Goal: Task Accomplishment & Management: Use online tool/utility

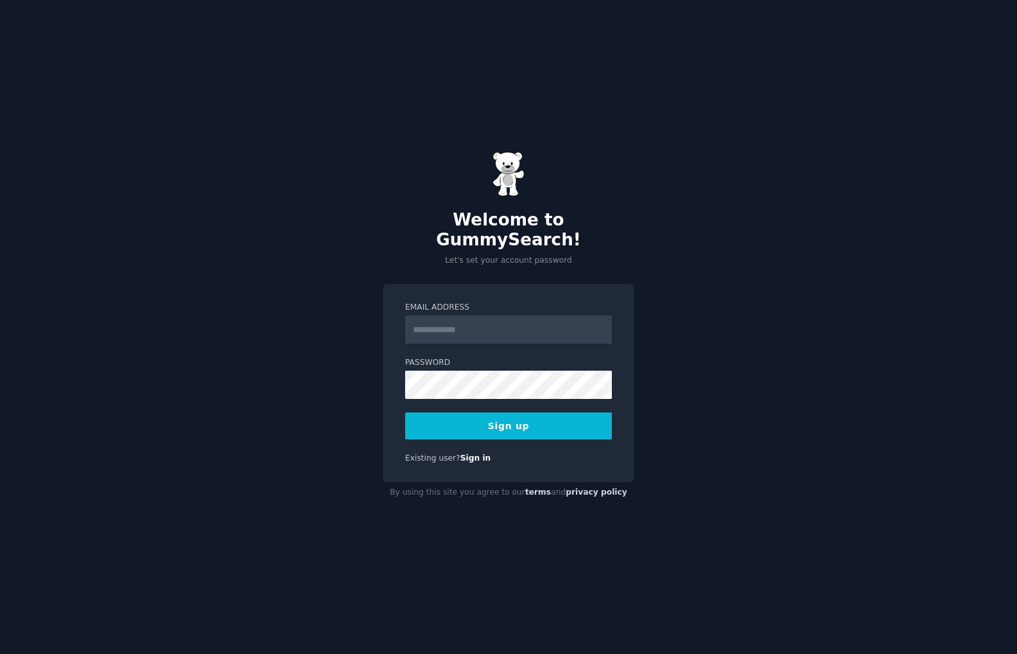
click at [456, 328] on input "Email Address" at bounding box center [508, 329] width 207 height 28
click at [436, 315] on input "Email Address" at bounding box center [508, 329] width 207 height 28
click at [432, 317] on input "Email Address" at bounding box center [508, 329] width 207 height 28
type input "**********"
click at [568, 337] on form "**********" at bounding box center [508, 370] width 207 height 137
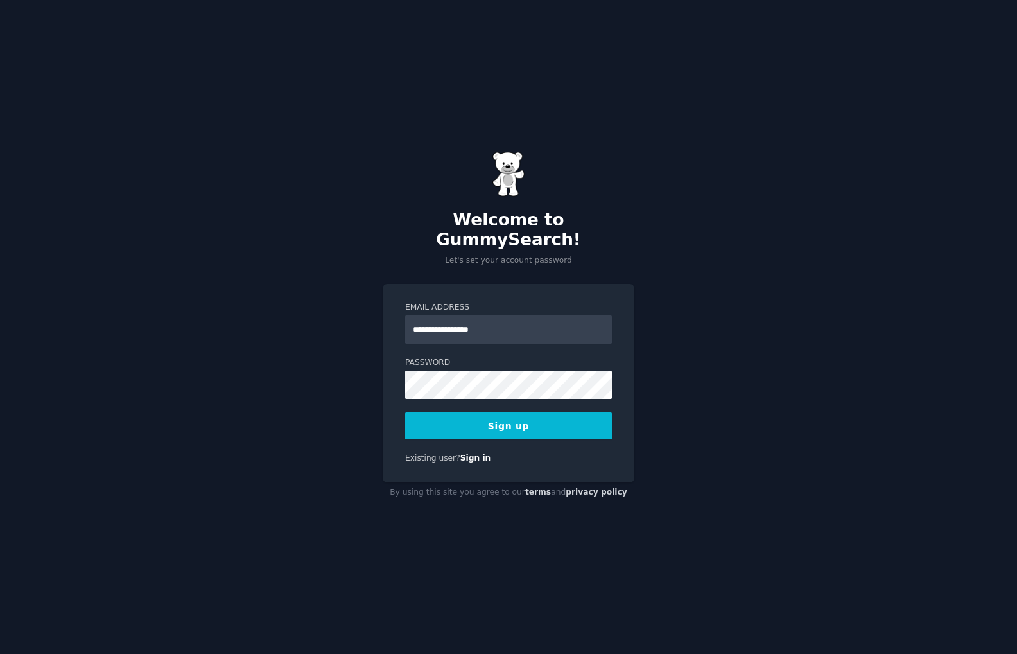
click at [493, 425] on button "Sign up" at bounding box center [508, 425] width 207 height 27
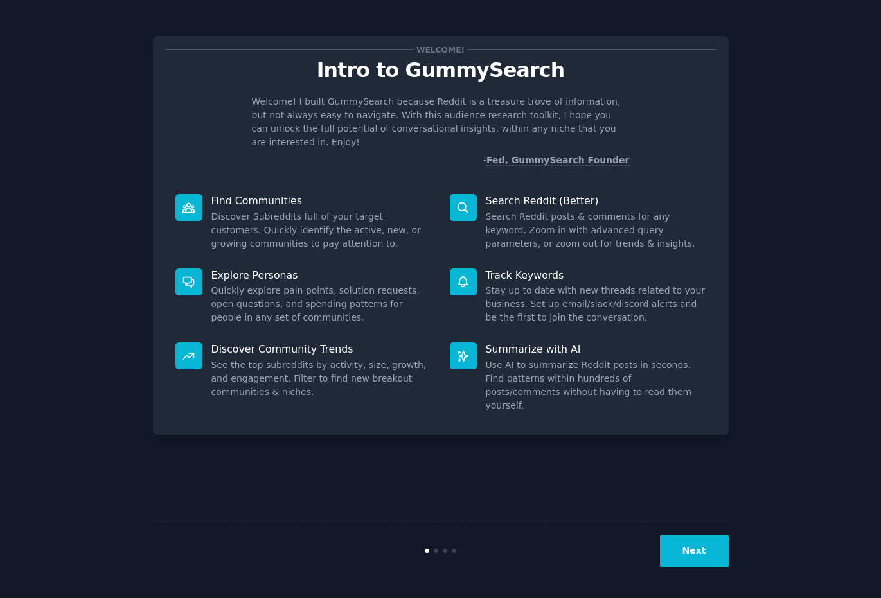
click at [677, 555] on button "Next" at bounding box center [694, 550] width 69 height 31
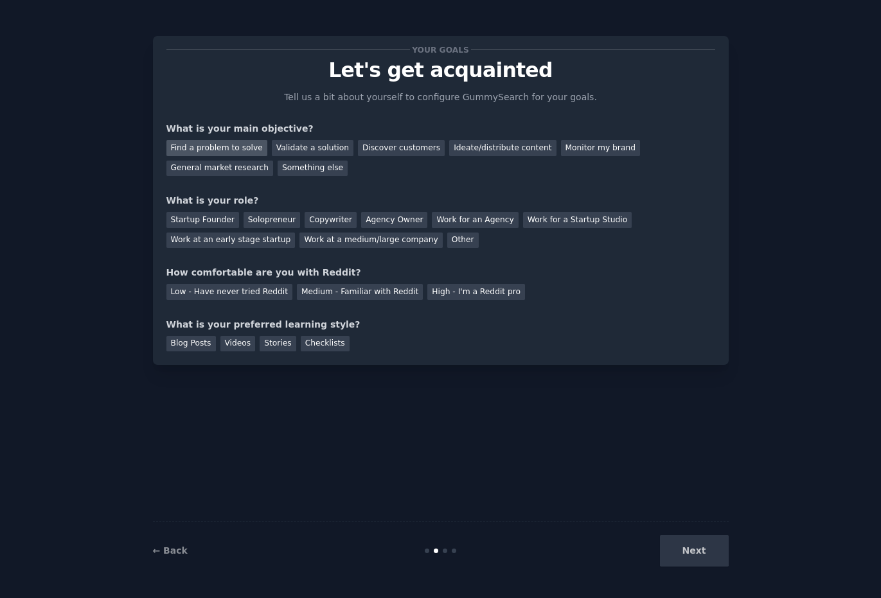
click at [191, 152] on div "Find a problem to solve" at bounding box center [216, 148] width 101 height 16
click at [233, 147] on div "Find a problem to solve" at bounding box center [216, 148] width 101 height 16
click at [384, 142] on div "Discover customers" at bounding box center [401, 148] width 87 height 16
click at [197, 218] on div "Startup Founder" at bounding box center [202, 220] width 73 height 16
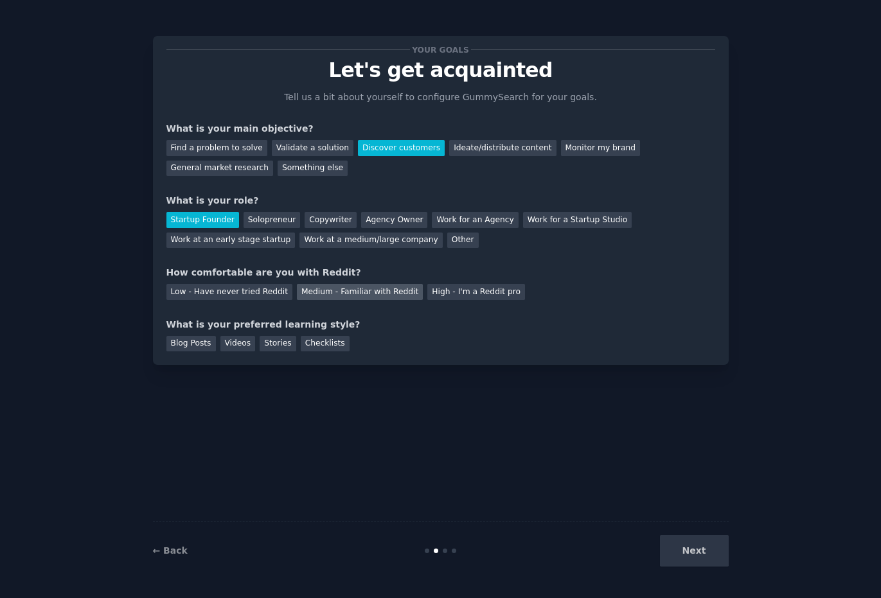
click at [389, 295] on div "Medium - Familiar with Reddit" at bounding box center [360, 292] width 126 height 16
click at [186, 342] on div "Blog Posts" at bounding box center [190, 344] width 49 height 16
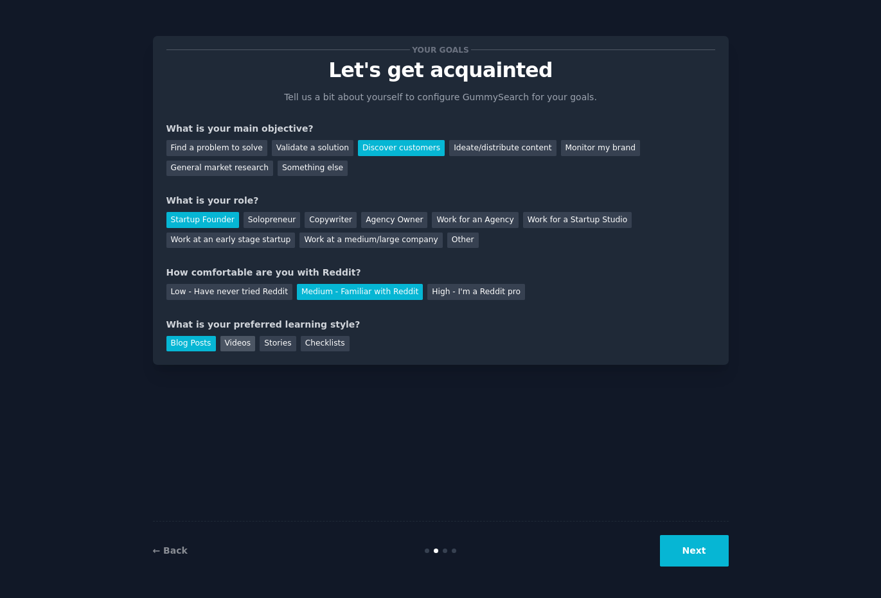
click at [228, 342] on div "Videos" at bounding box center [237, 344] width 35 height 16
click at [200, 342] on div "Blog Posts" at bounding box center [190, 344] width 49 height 16
click at [663, 540] on button "Next" at bounding box center [694, 550] width 69 height 31
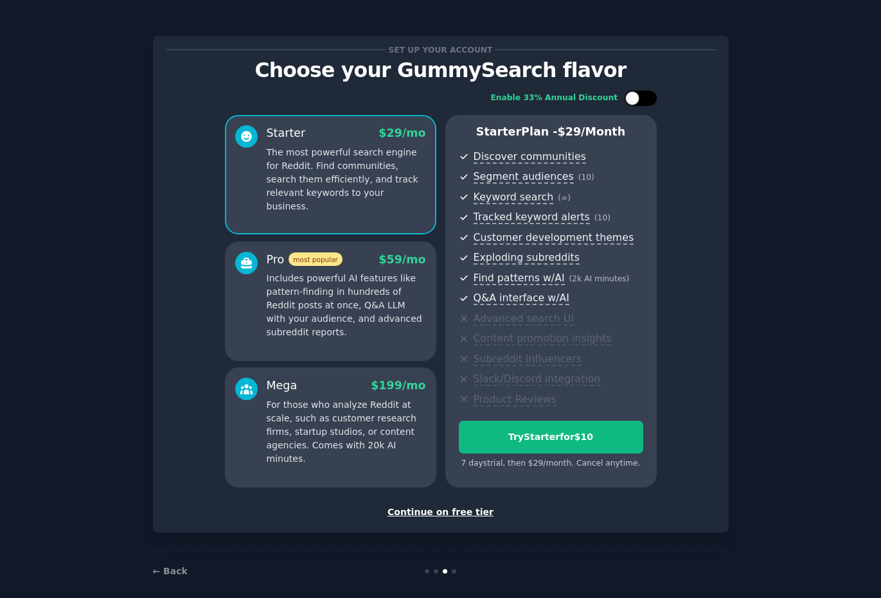
click at [637, 93] on div at bounding box center [640, 98] width 32 height 15
checkbox input "true"
click at [434, 508] on div "Continue on free tier" at bounding box center [440, 511] width 549 height 13
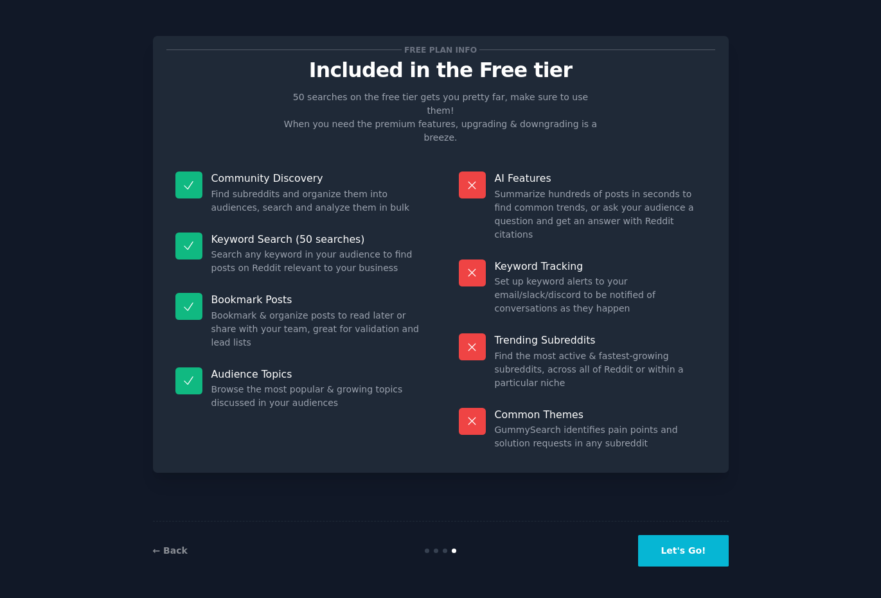
click at [696, 558] on button "Let's Go!" at bounding box center [683, 550] width 90 height 31
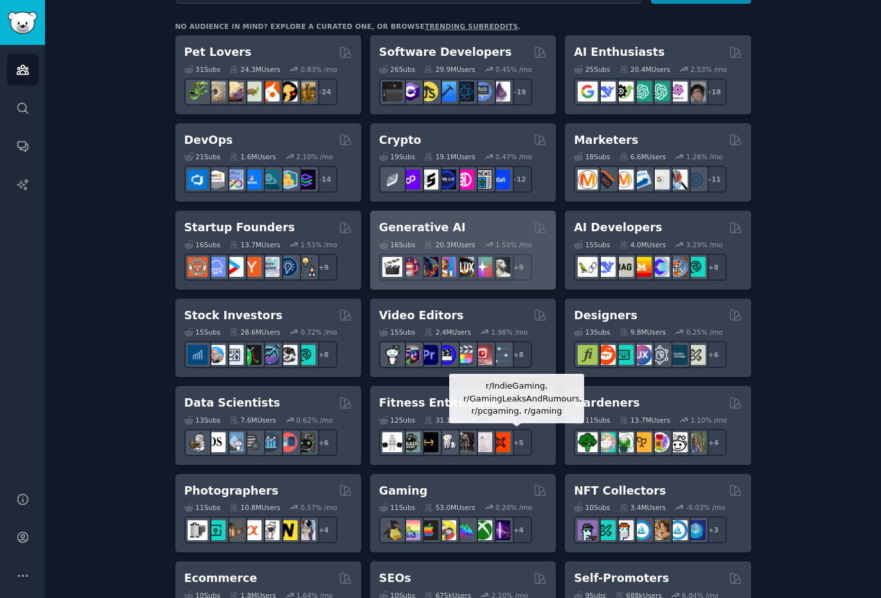
scroll to position [128, 0]
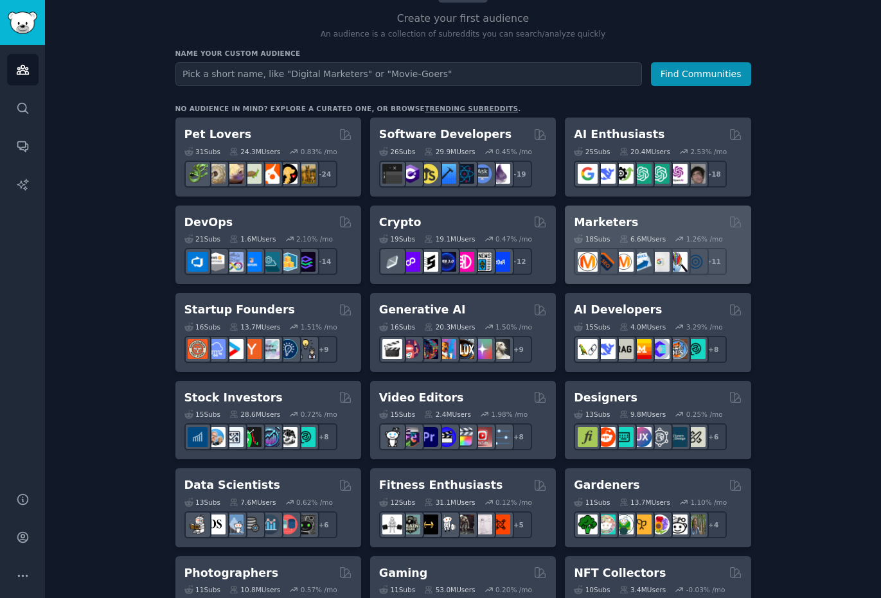
click at [655, 220] on div "Marketers" at bounding box center [658, 223] width 168 height 16
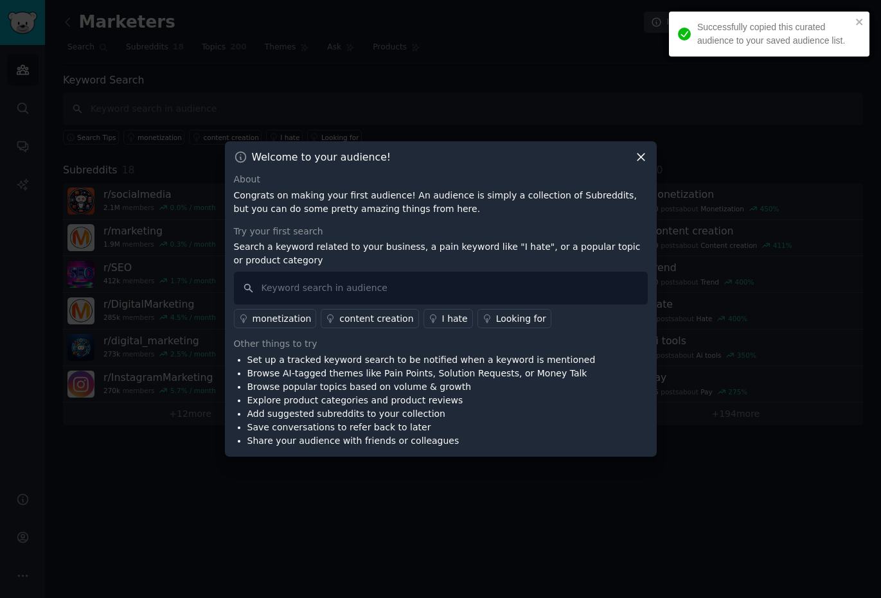
click at [640, 160] on icon at bounding box center [640, 156] width 13 height 13
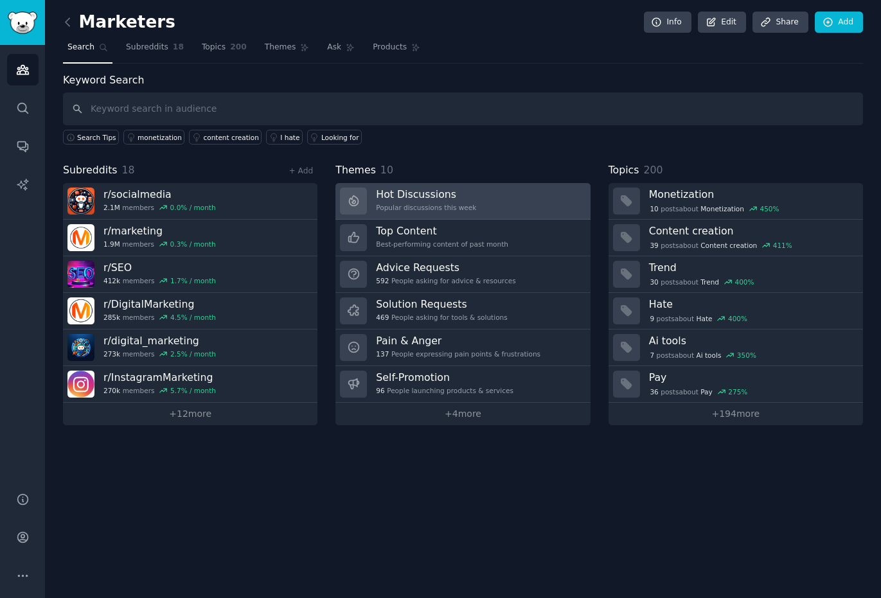
click at [446, 193] on h3 "Hot Discussions" at bounding box center [426, 194] width 100 height 13
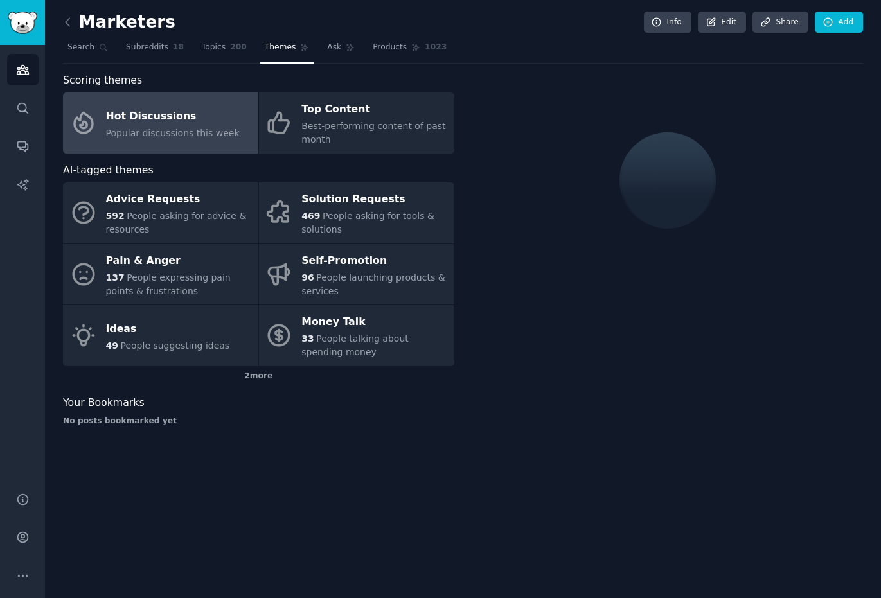
click at [137, 127] on div "Popular discussions this week" at bounding box center [173, 133] width 134 height 13
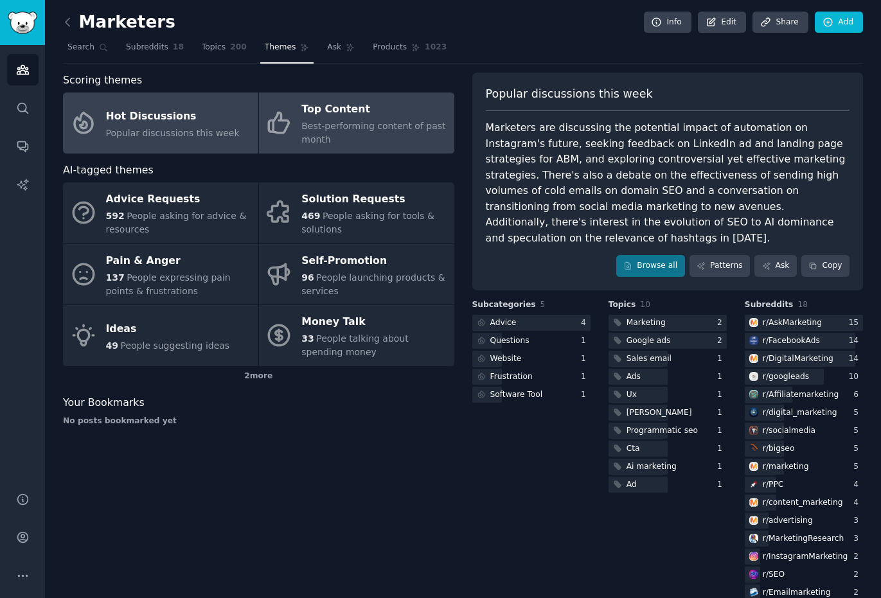
click at [297, 119] on link "Top Content Best-performing content of past month" at bounding box center [356, 122] width 195 height 61
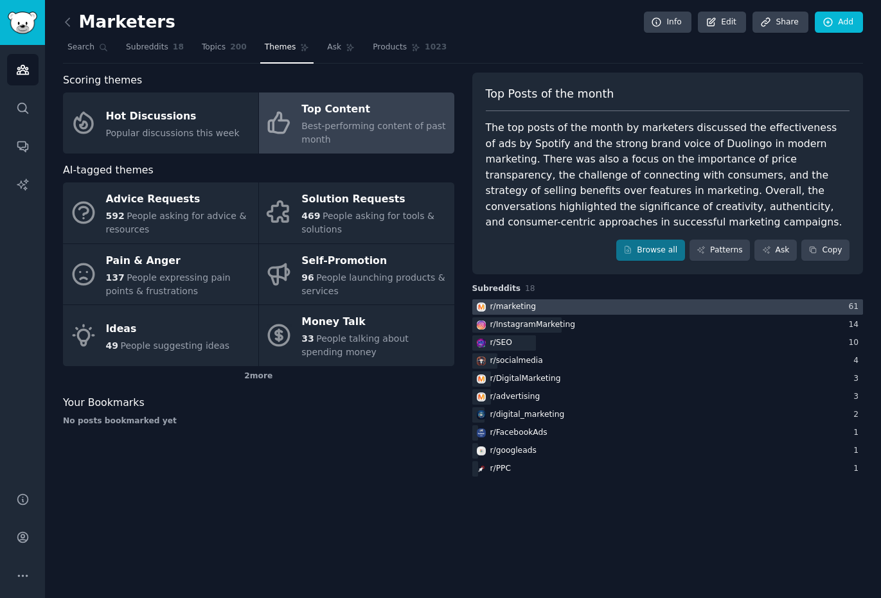
click at [518, 304] on div "r/ marketing" at bounding box center [513, 307] width 46 height 12
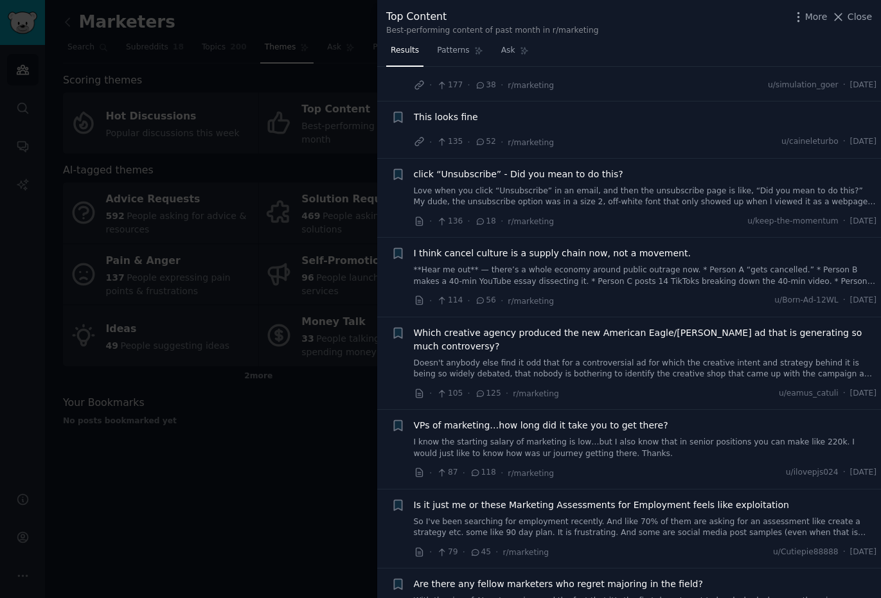
scroll to position [298, 0]
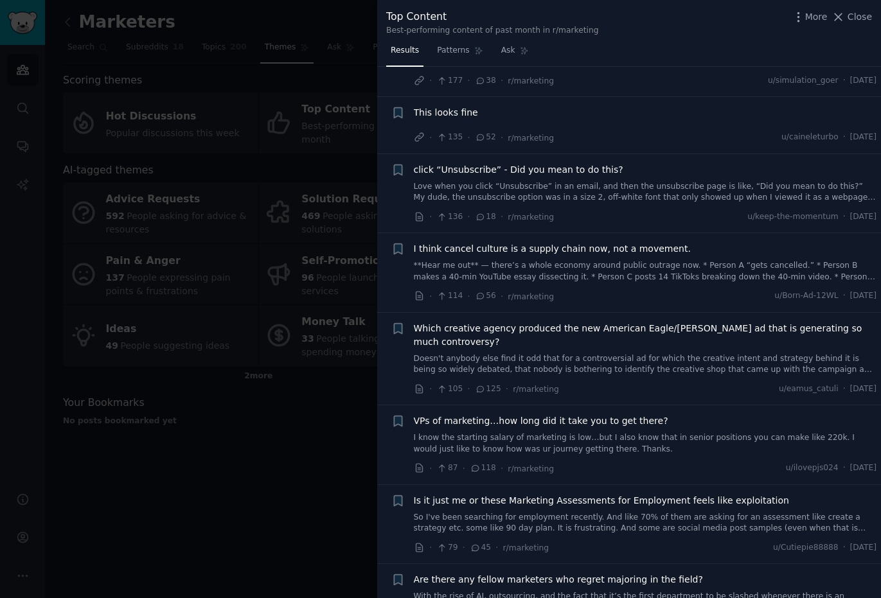
click at [213, 315] on div at bounding box center [440, 299] width 881 height 598
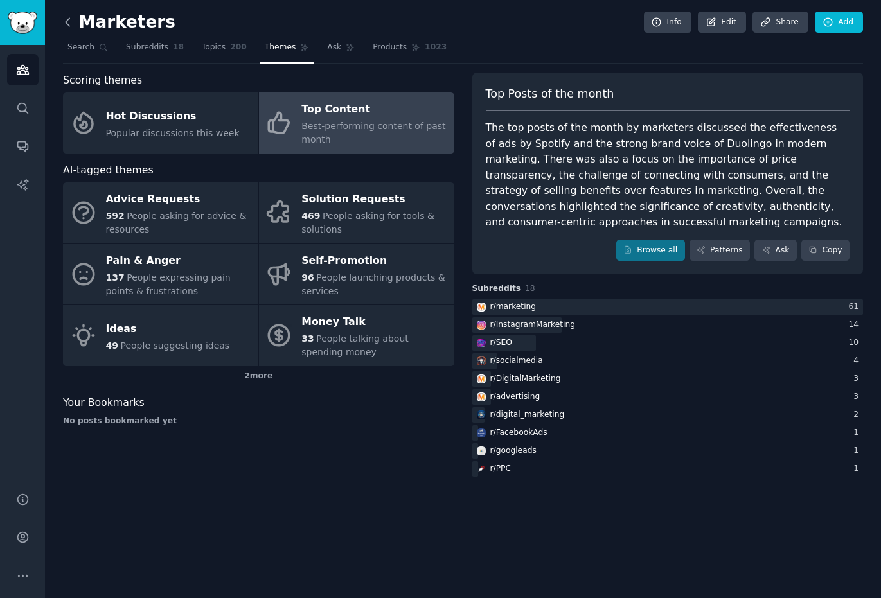
click at [70, 19] on icon at bounding box center [67, 21] width 13 height 13
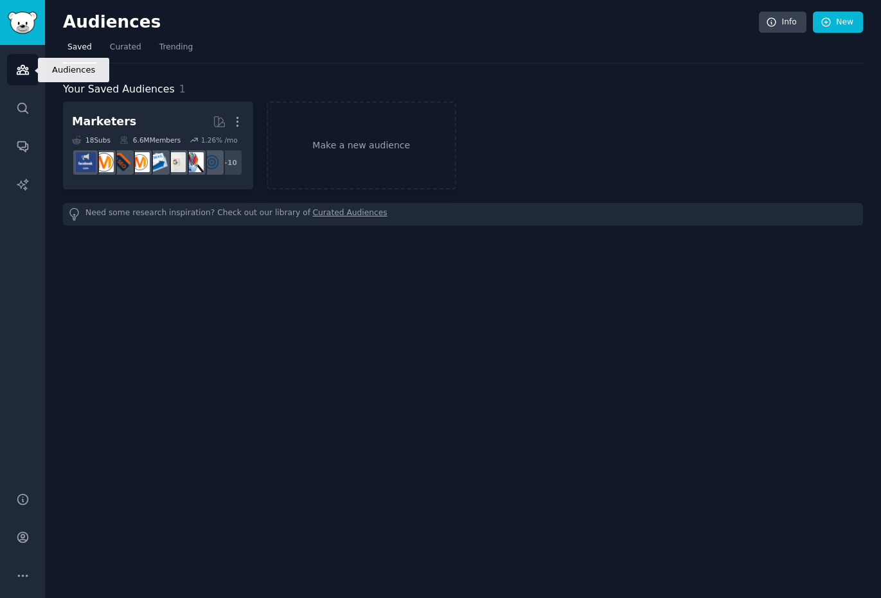
click at [12, 78] on link "Audiences" at bounding box center [22, 69] width 31 height 31
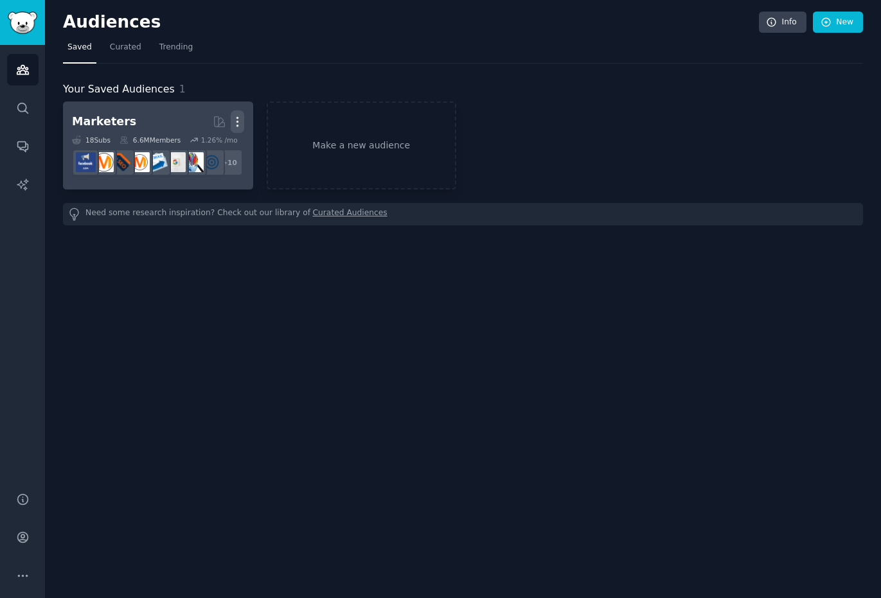
click at [237, 120] on icon "button" at bounding box center [237, 121] width 13 height 13
click at [193, 144] on p "Delete" at bounding box center [203, 148] width 30 height 13
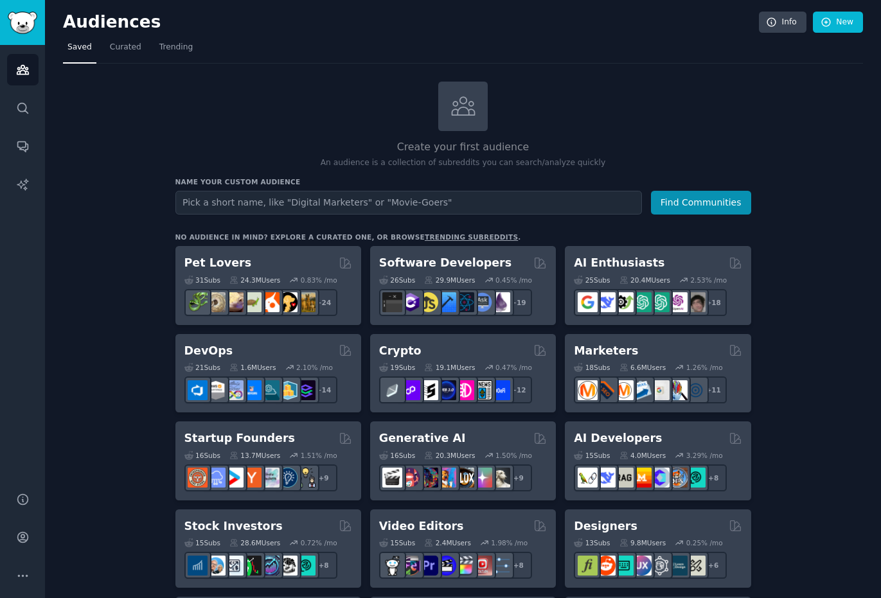
click at [296, 206] on input "text" at bounding box center [408, 203] width 466 height 24
type input "dating [GEOGRAPHIC_DATA]"
click at [651, 191] on button "Find Communities" at bounding box center [701, 203] width 100 height 24
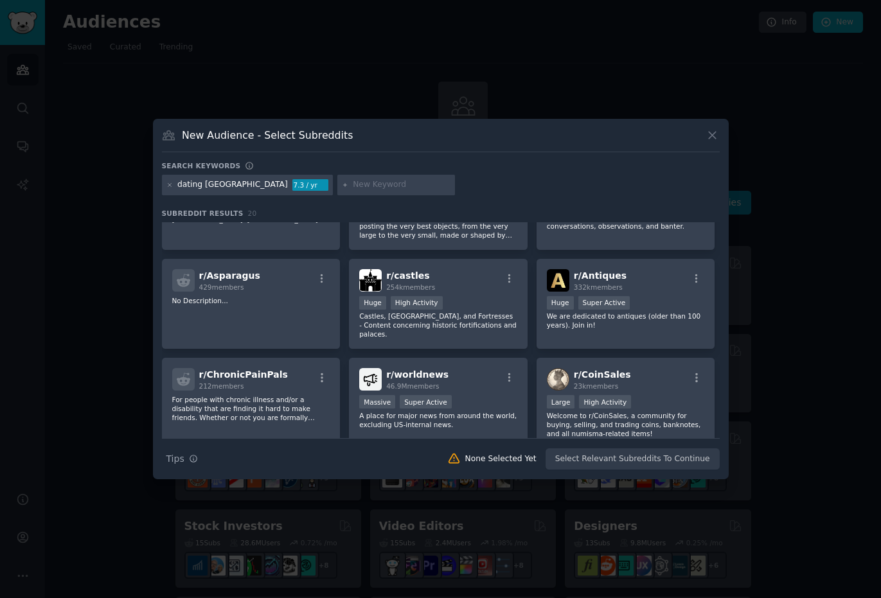
scroll to position [308, 0]
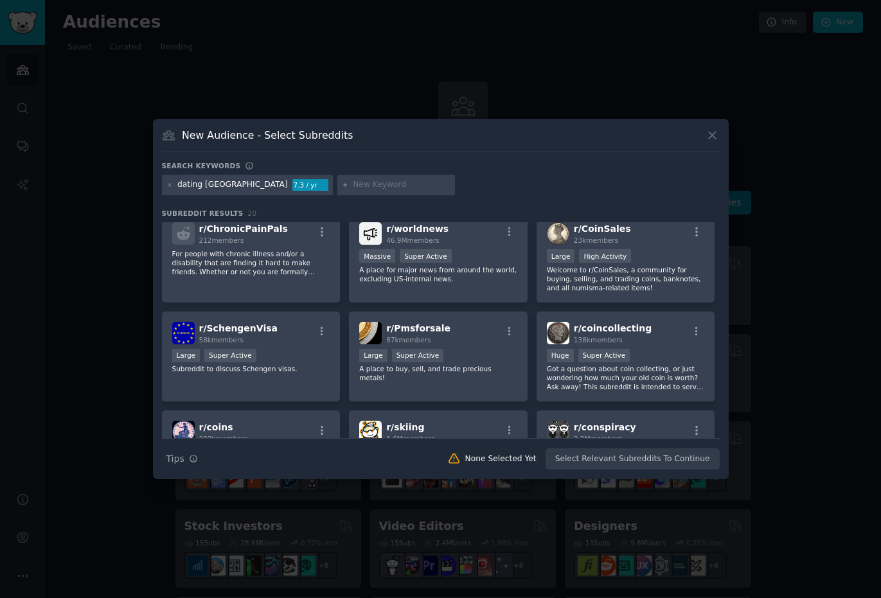
click at [709, 139] on icon at bounding box center [711, 134] width 13 height 13
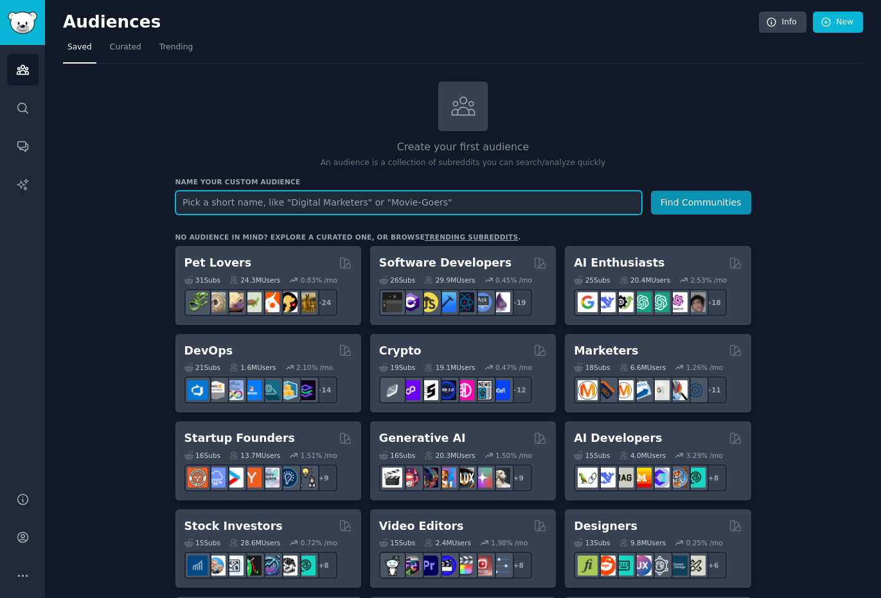
click at [212, 202] on input "text" at bounding box center [408, 203] width 466 height 24
click at [651, 191] on button "Find Communities" at bounding box center [701, 203] width 100 height 24
click at [231, 199] on input "antiswipe" at bounding box center [408, 203] width 466 height 24
type input "slow dating"
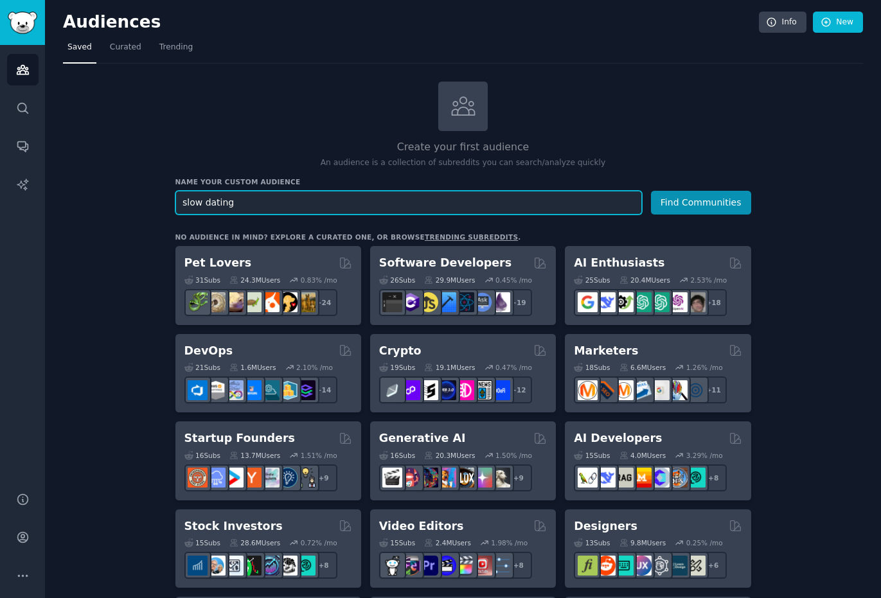
click at [651, 191] on button "Find Communities" at bounding box center [701, 203] width 100 height 24
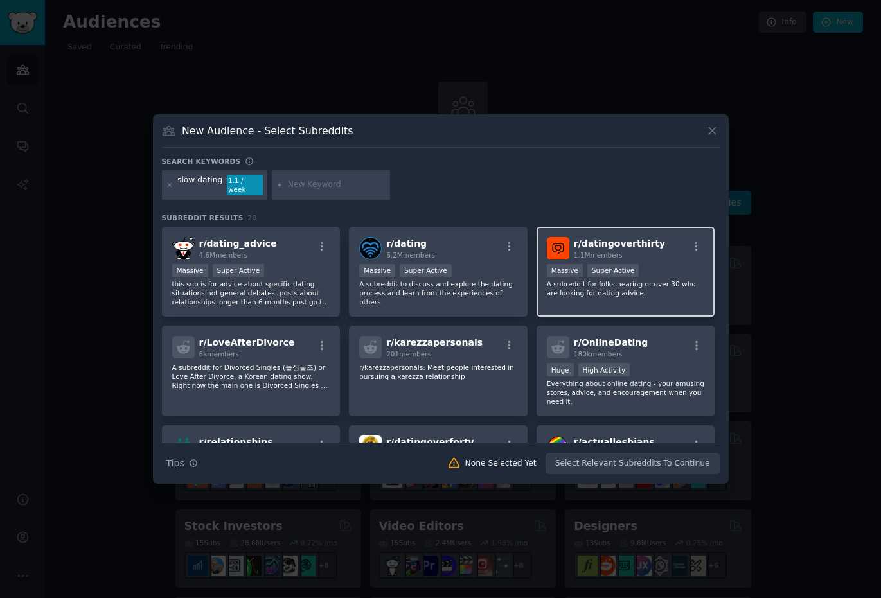
click at [647, 283] on p "A subreddit for folks nearing or over 30 who are looking for dating advice." at bounding box center [626, 288] width 158 height 18
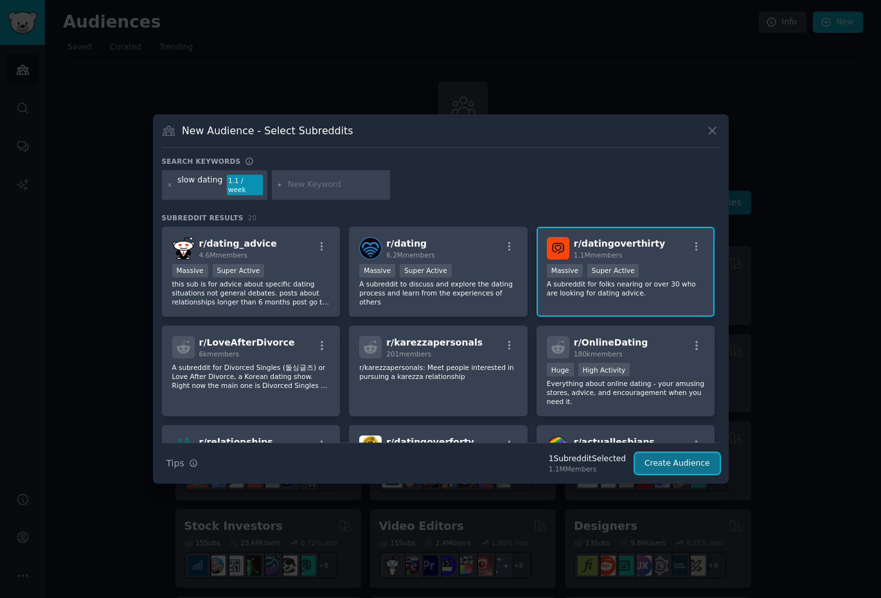
click at [671, 467] on button "Create Audience" at bounding box center [677, 464] width 85 height 22
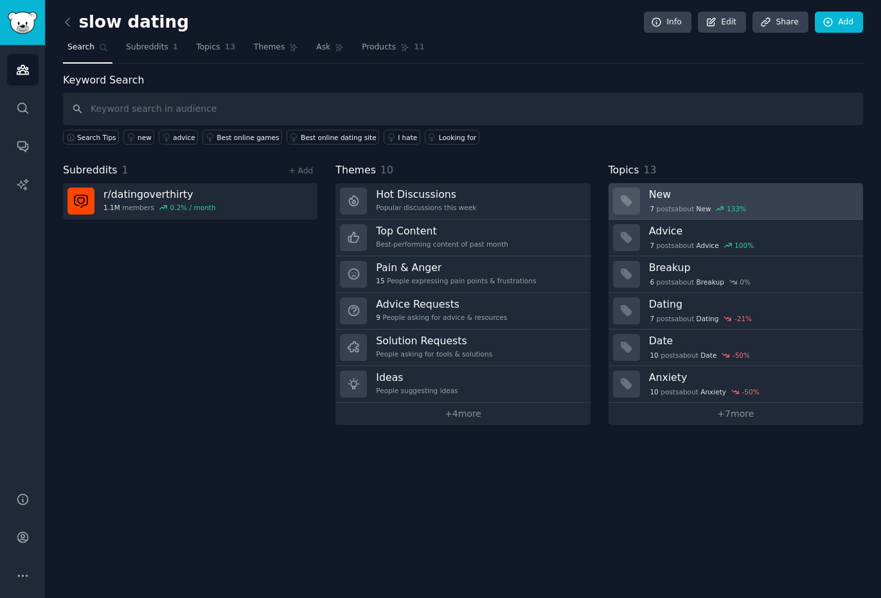
click at [698, 195] on h3 "New" at bounding box center [751, 194] width 205 height 13
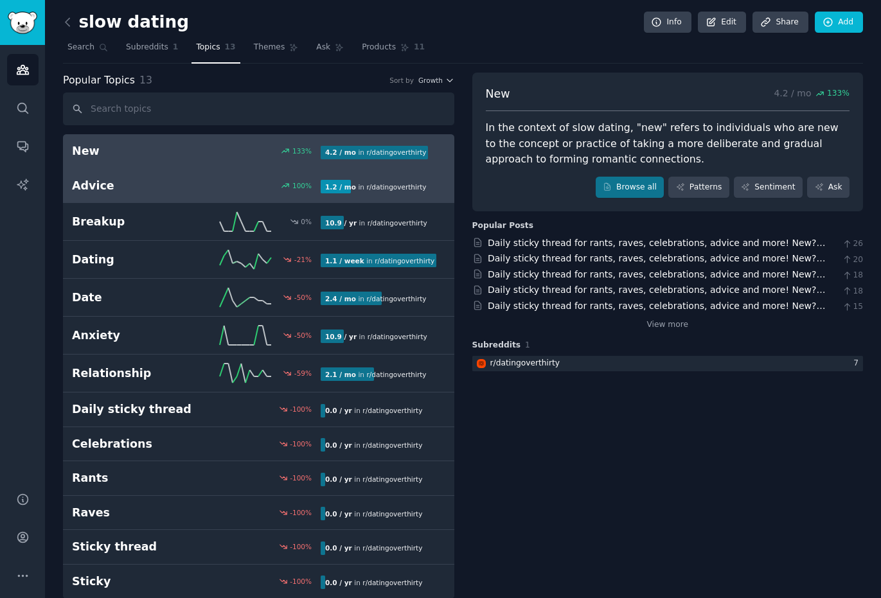
click at [148, 195] on link "Advice 100 % 1.2 / mo in r/ datingoverthirty" at bounding box center [258, 186] width 391 height 35
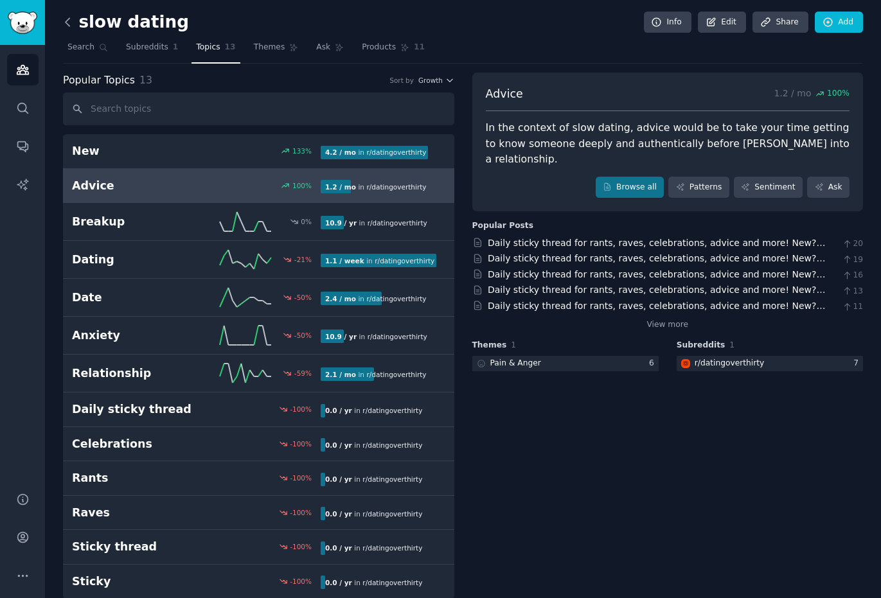
click at [70, 22] on icon at bounding box center [67, 21] width 13 height 13
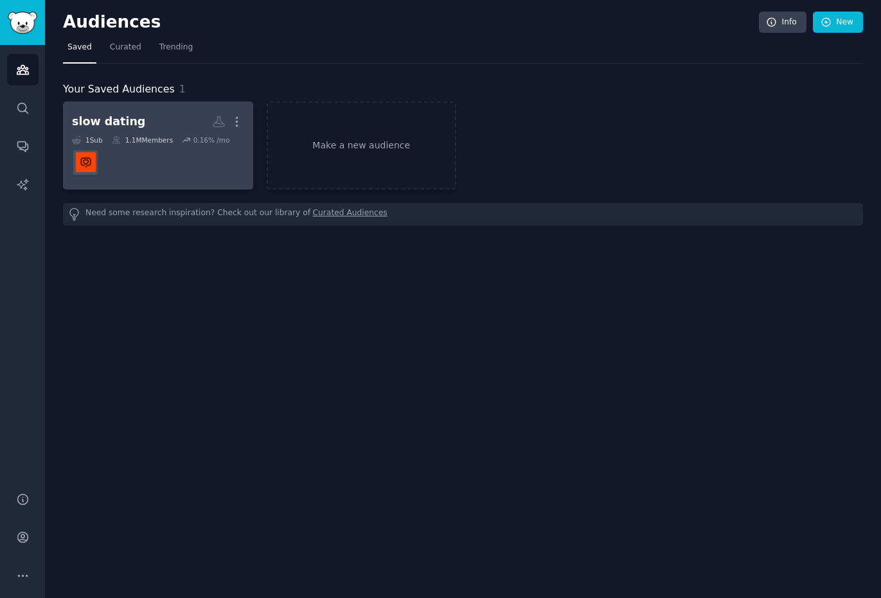
click at [145, 126] on h2 "slow dating More" at bounding box center [158, 121] width 172 height 22
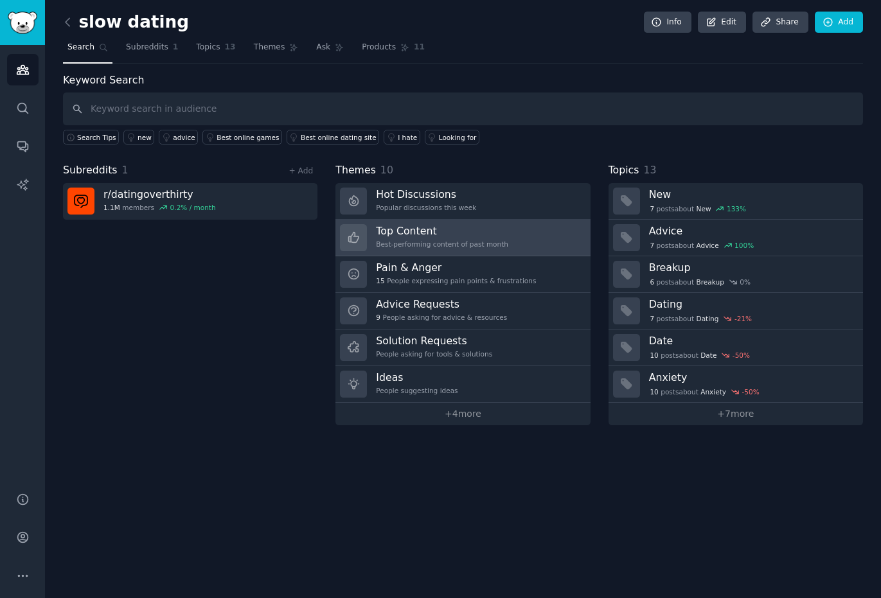
click at [432, 237] on div "Top Content Best-performing content of past month" at bounding box center [442, 237] width 132 height 27
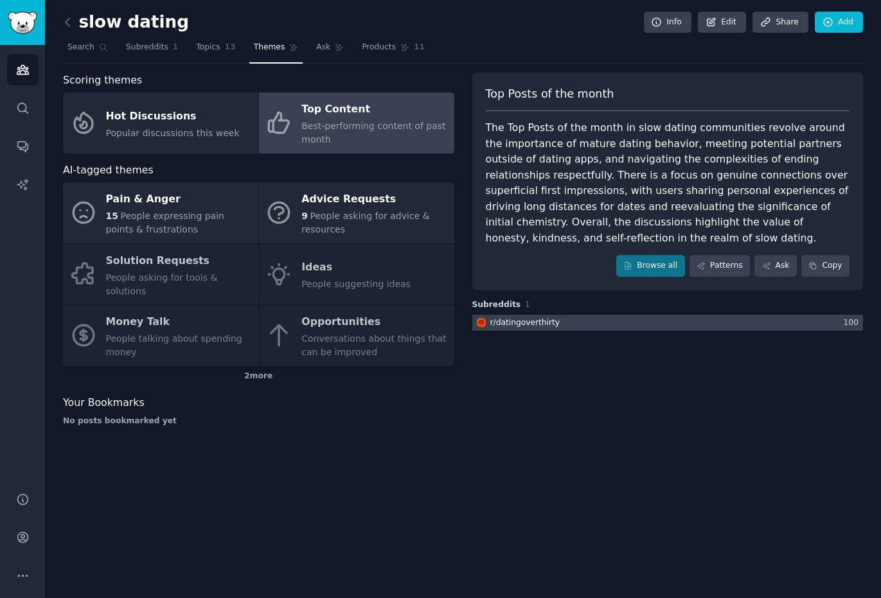
click at [525, 324] on div "r/ datingoverthirty" at bounding box center [525, 323] width 70 height 12
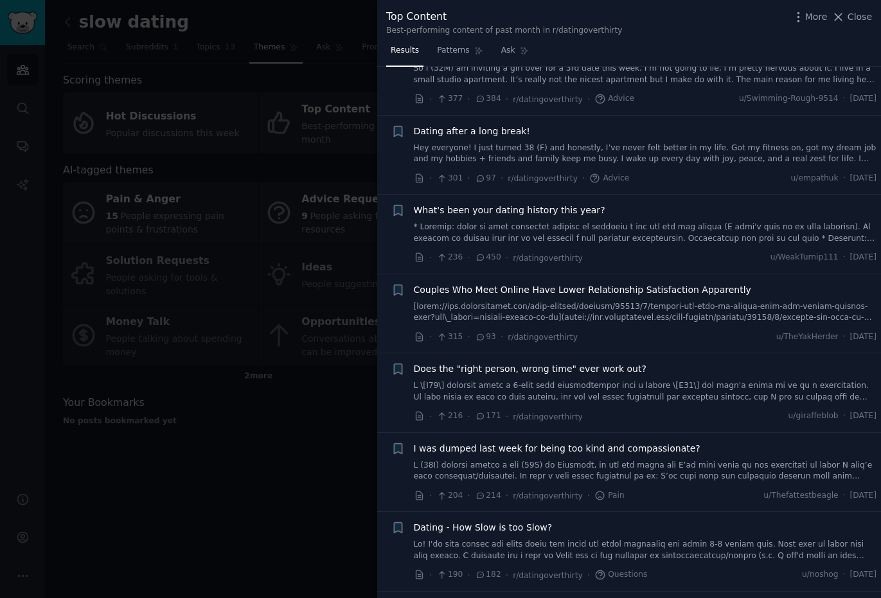
scroll to position [210, 0]
click at [470, 136] on span "Dating after a long break!" at bounding box center [472, 130] width 116 height 13
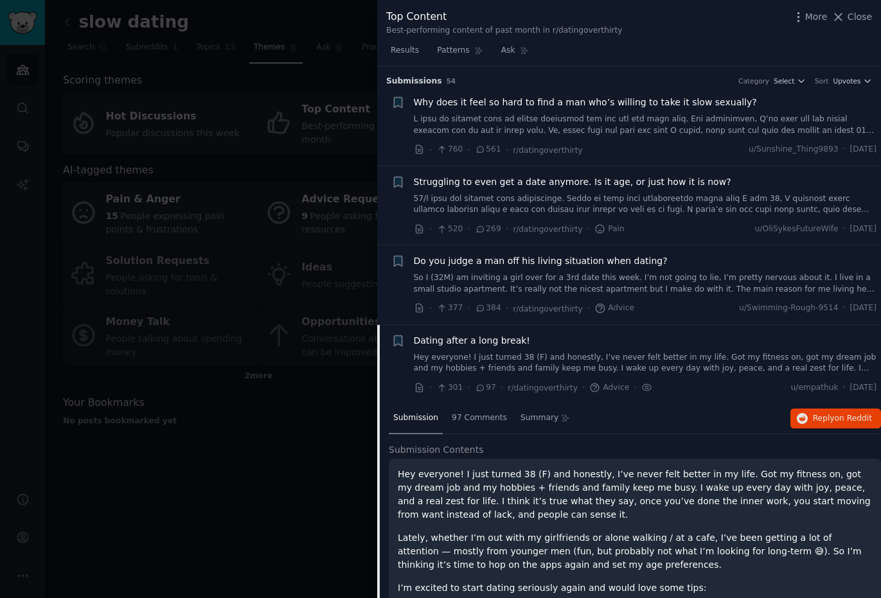
click at [448, 119] on link at bounding box center [645, 125] width 463 height 22
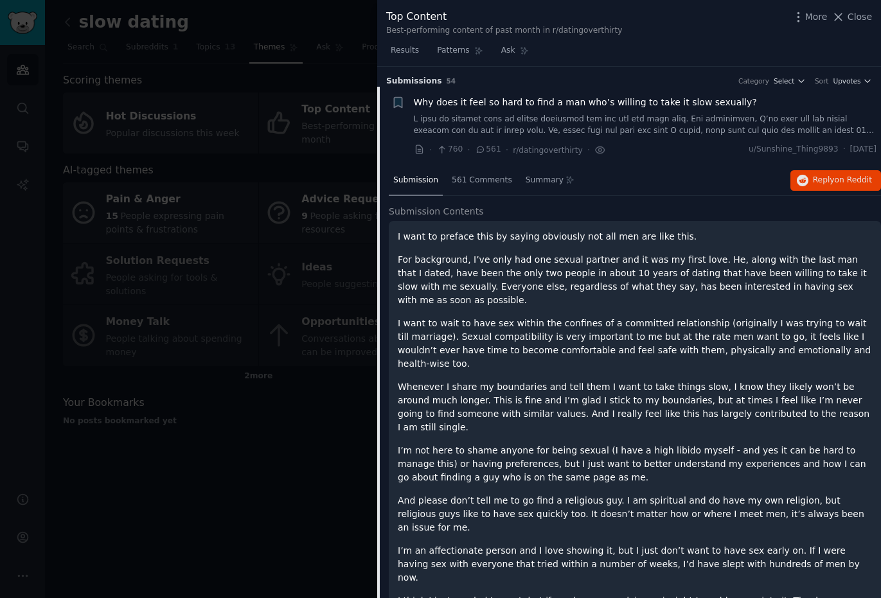
scroll to position [21, 0]
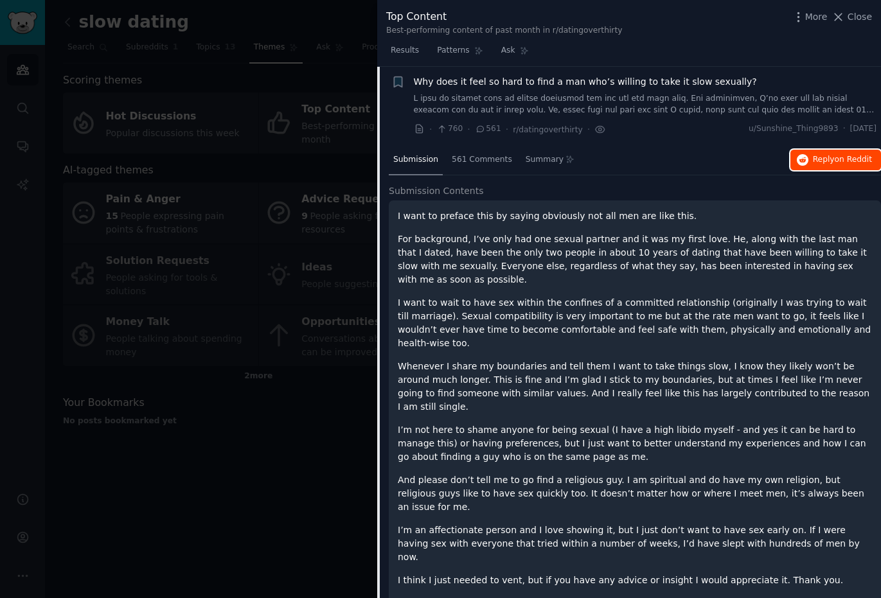
click at [845, 155] on span "on Reddit" at bounding box center [852, 159] width 37 height 9
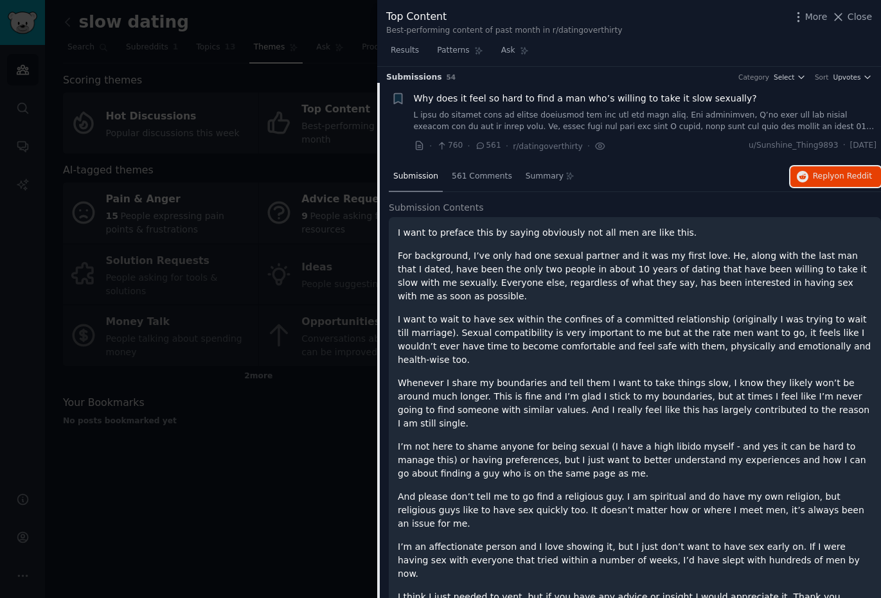
scroll to position [0, 0]
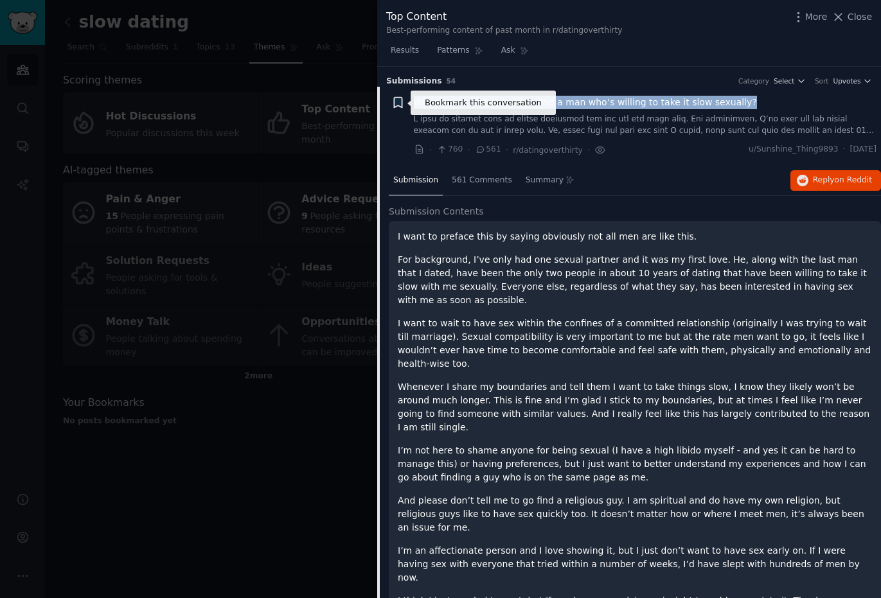
drag, startPoint x: 744, startPoint y: 110, endPoint x: 403, endPoint y: 102, distance: 341.1
click at [403, 102] on div "Bookmark this conversation + Why does it feel so hard to find a man who’s willi…" at bounding box center [634, 126] width 486 height 61
copy div "Why does it feel so hard to find a man who’s willing to take it slow sexually?"
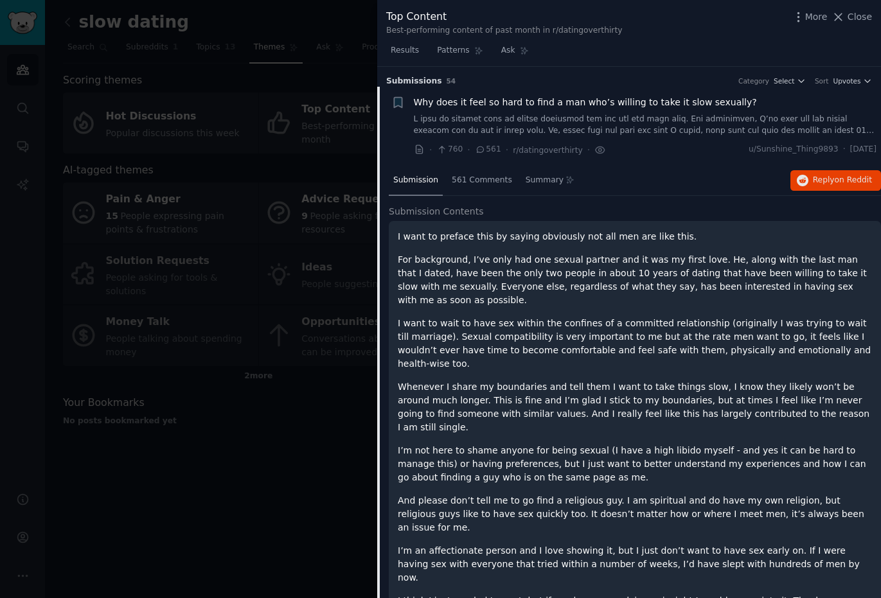
click at [227, 20] on div at bounding box center [440, 299] width 881 height 598
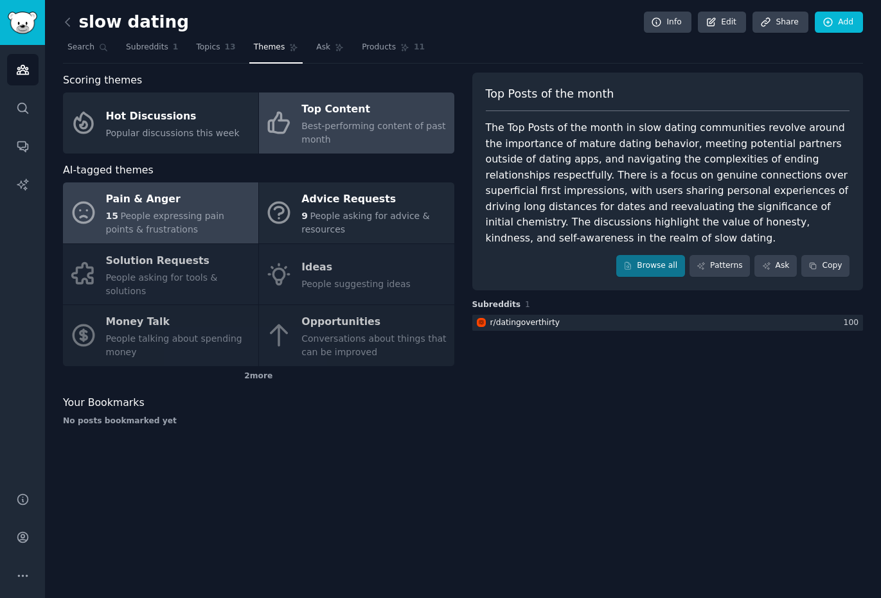
click at [179, 222] on div "15 People expressing pain points & frustrations" at bounding box center [179, 222] width 146 height 27
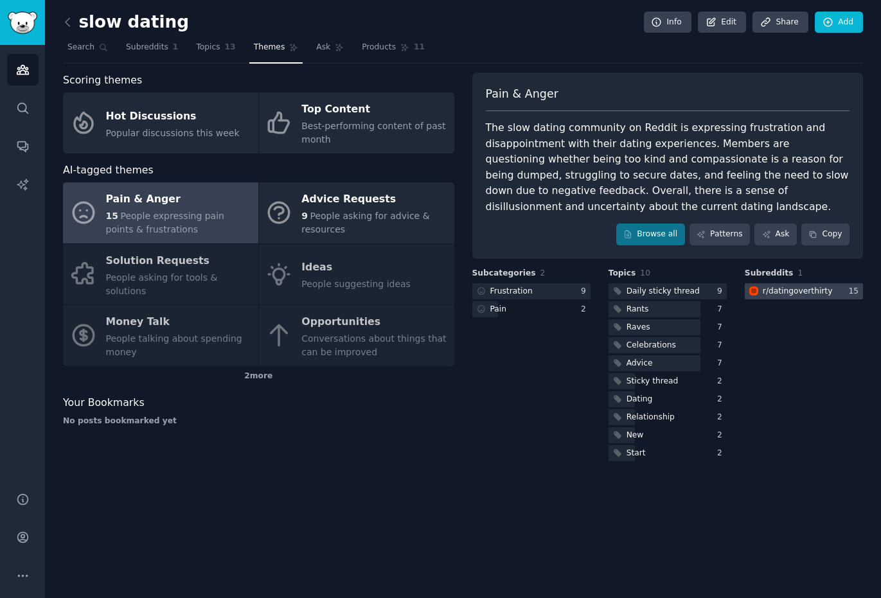
click at [803, 291] on div "r/ datingoverthirty" at bounding box center [797, 292] width 70 height 12
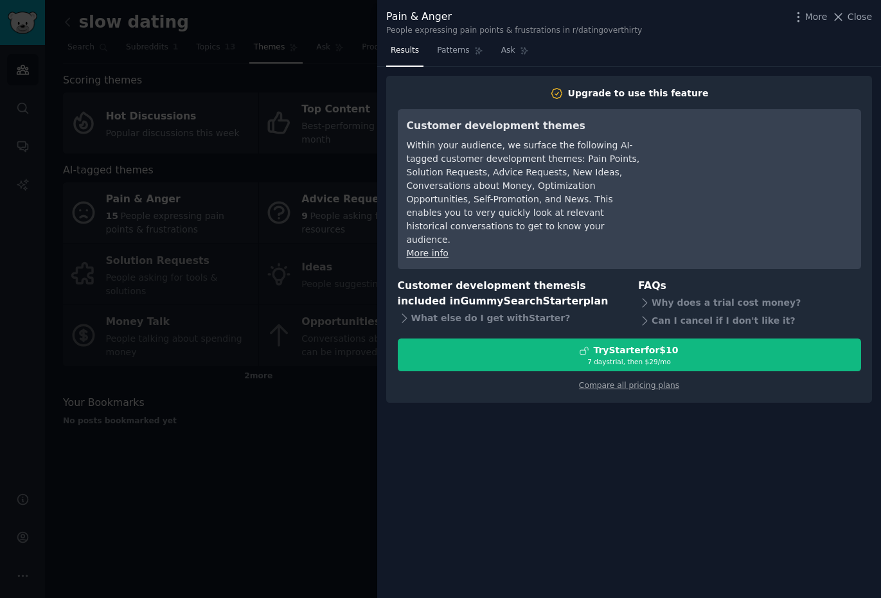
click at [179, 349] on div at bounding box center [440, 299] width 881 height 598
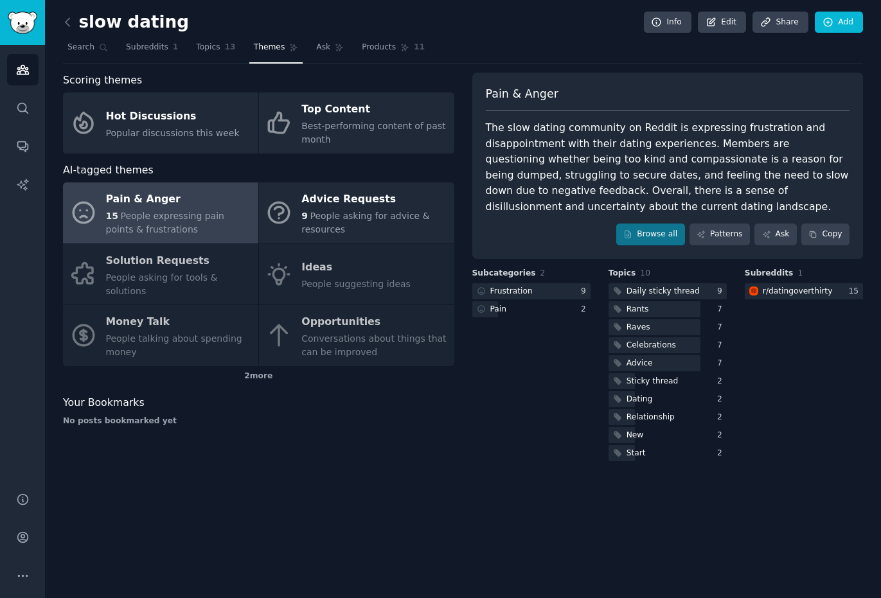
click at [353, 270] on div "Pain & Anger 15 People expressing pain points & frustrations Advice Requests 9 …" at bounding box center [258, 274] width 391 height 184
click at [344, 270] on div "Pain & Anger 15 People expressing pain points & frustrations Advice Requests 9 …" at bounding box center [258, 274] width 391 height 184
click at [306, 266] on div "Pain & Anger 15 People expressing pain points & frustrations Advice Requests 9 …" at bounding box center [258, 274] width 391 height 184
click at [328, 178] on div "AI-tagged themes Pain & Anger 15 People expressing pain points & frustrations A…" at bounding box center [258, 275] width 391 height 224
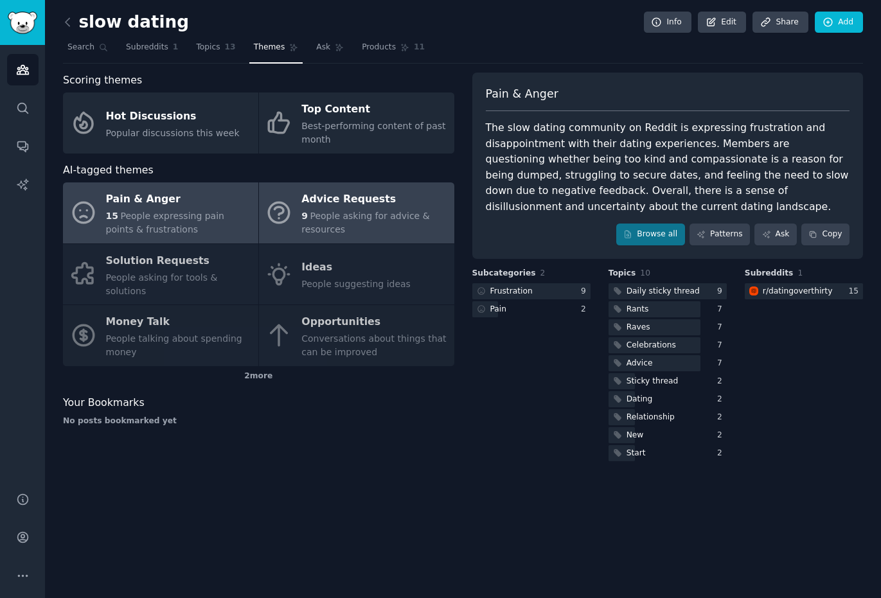
click at [328, 200] on div "Advice Requests" at bounding box center [374, 199] width 146 height 21
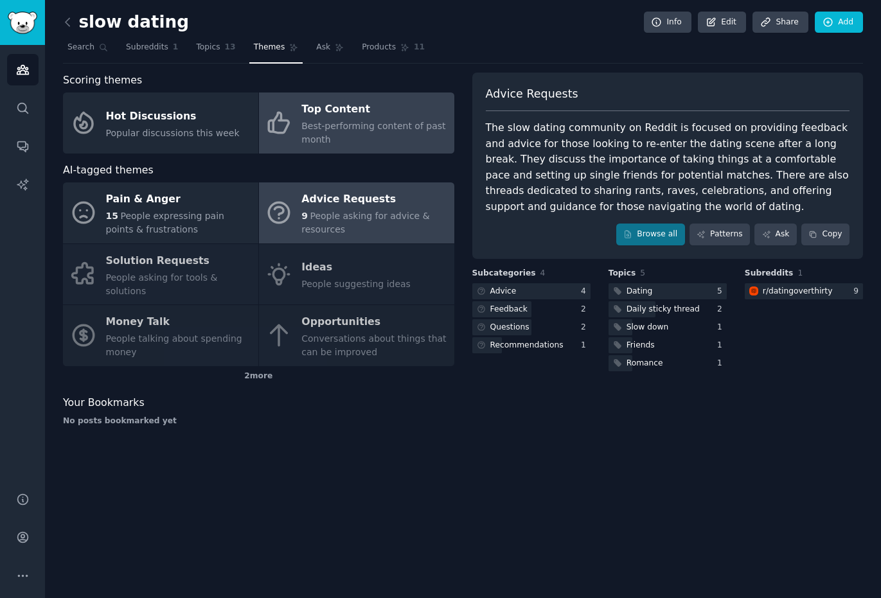
click at [321, 130] on span "Best-performing content of past month" at bounding box center [373, 133] width 144 height 24
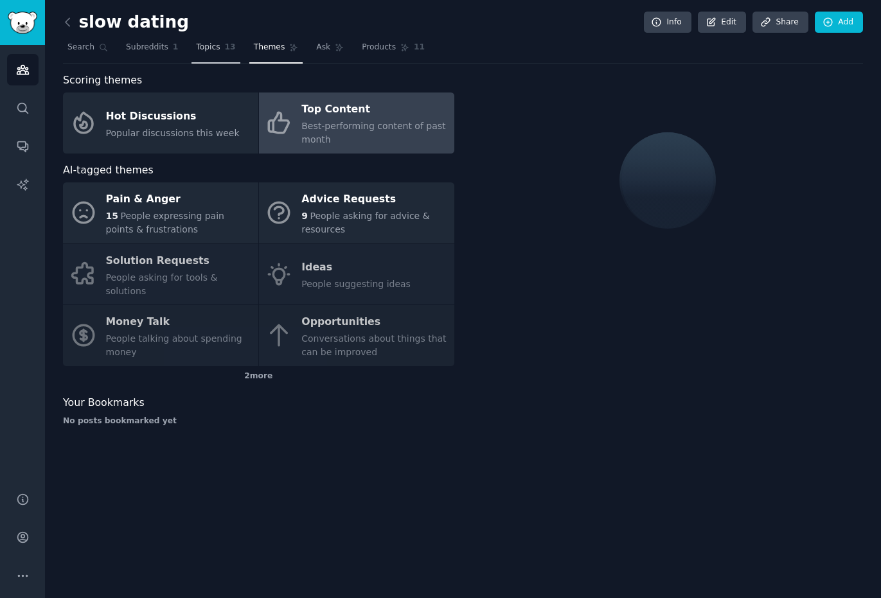
click at [226, 43] on span "13" at bounding box center [230, 48] width 11 height 12
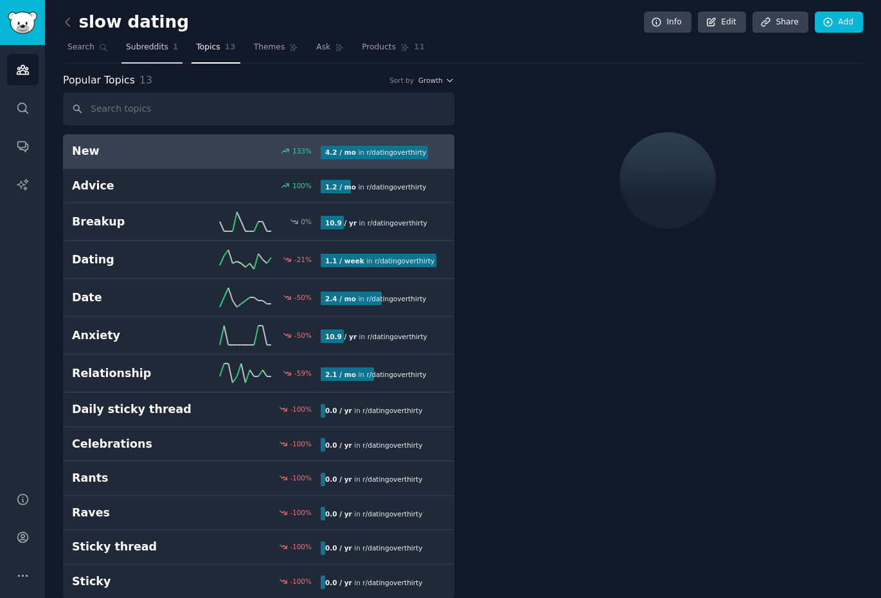
click at [149, 44] on span "Subreddits" at bounding box center [147, 48] width 42 height 12
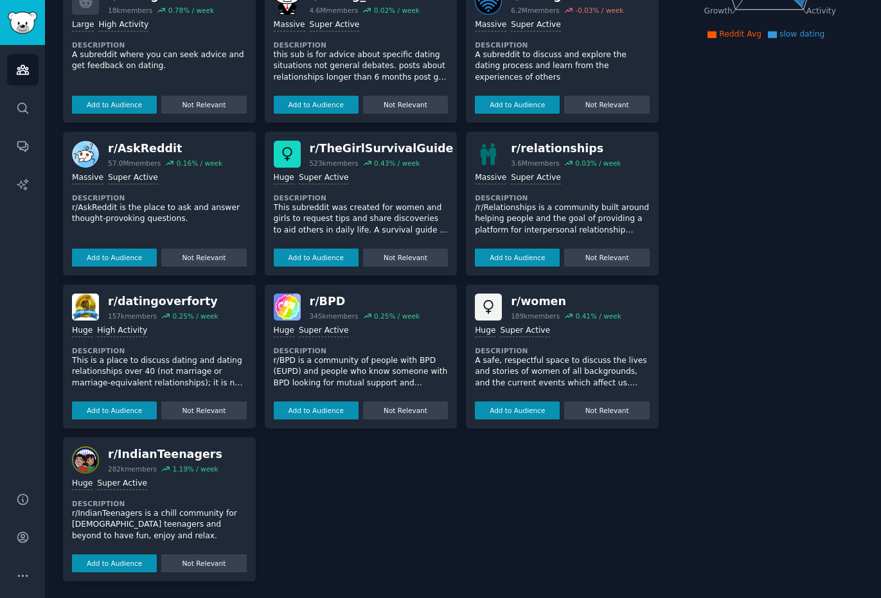
scroll to position [259, 0]
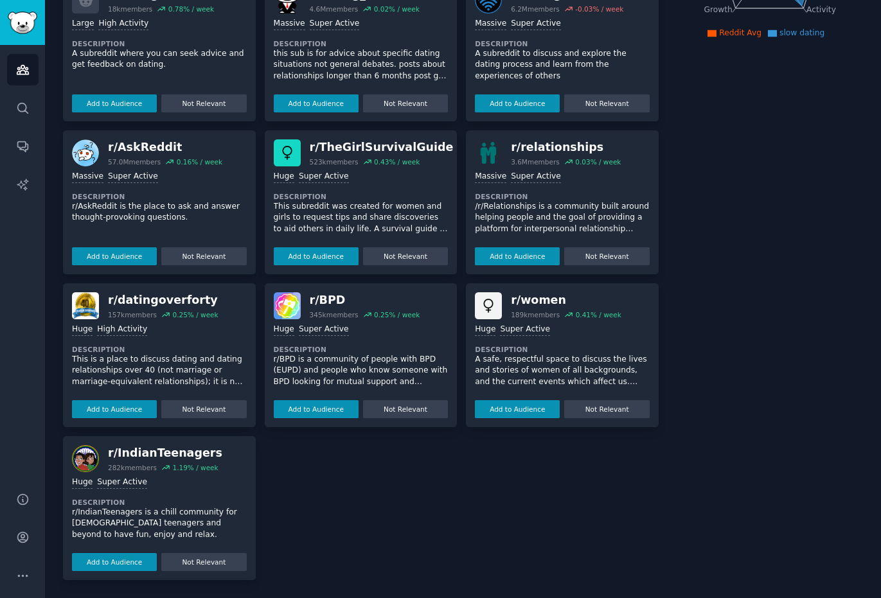
click at [730, 354] on div "About this audience Custom Audience 1.1M Members ↑ 0.2 % / month Age Size Activ…" at bounding box center [769, 197] width 186 height 768
